Goal: Information Seeking & Learning: Learn about a topic

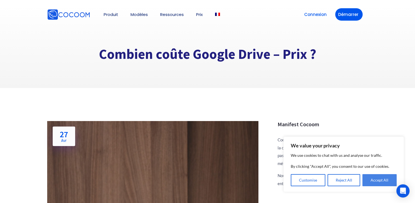
click at [382, 181] on button "Accept All" at bounding box center [380, 180] width 34 height 12
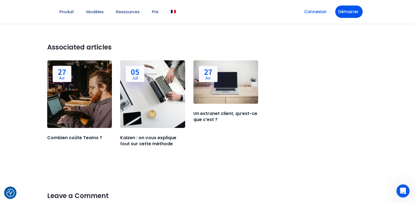
scroll to position [649, 0]
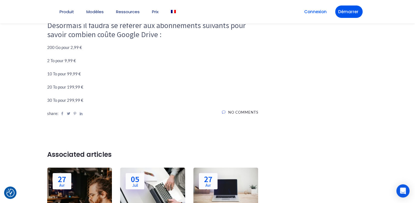
scroll to position [597, 0]
